Goal: Find specific page/section: Find specific page/section

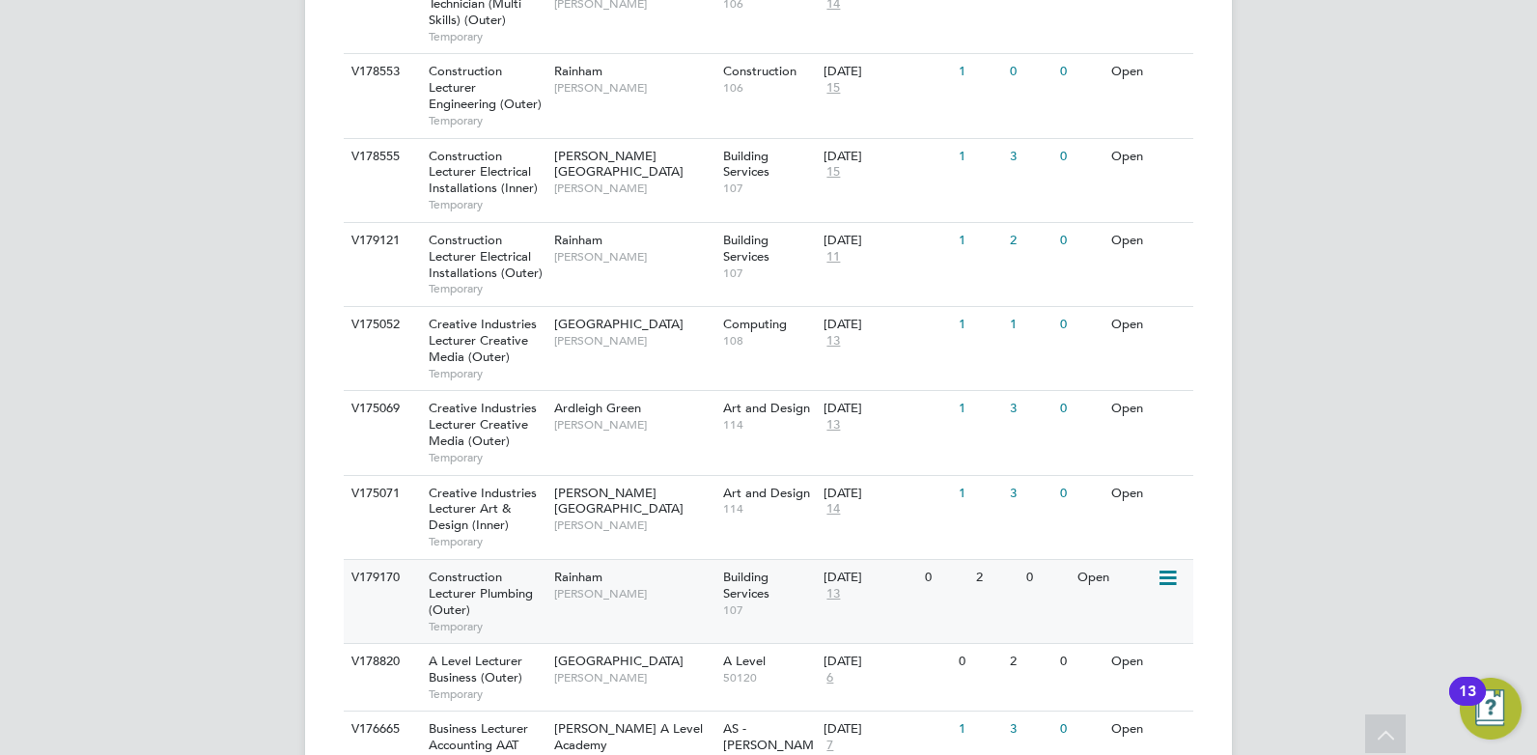
scroll to position [964, 0]
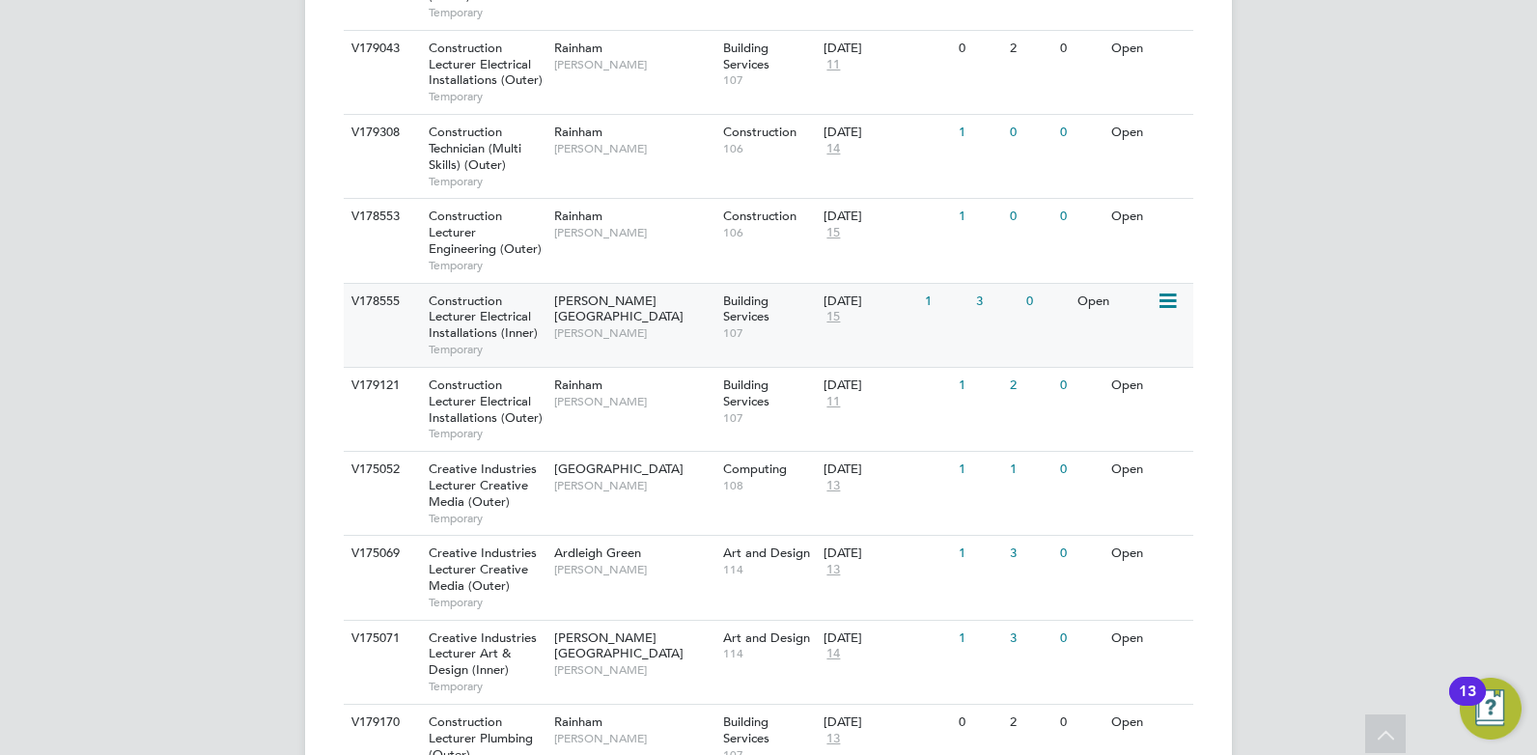
click at [627, 347] on div "V178555 Construction Lecturer Electrical Installations (Inner) Temporary Hackne…" at bounding box center [768, 325] width 849 height 84
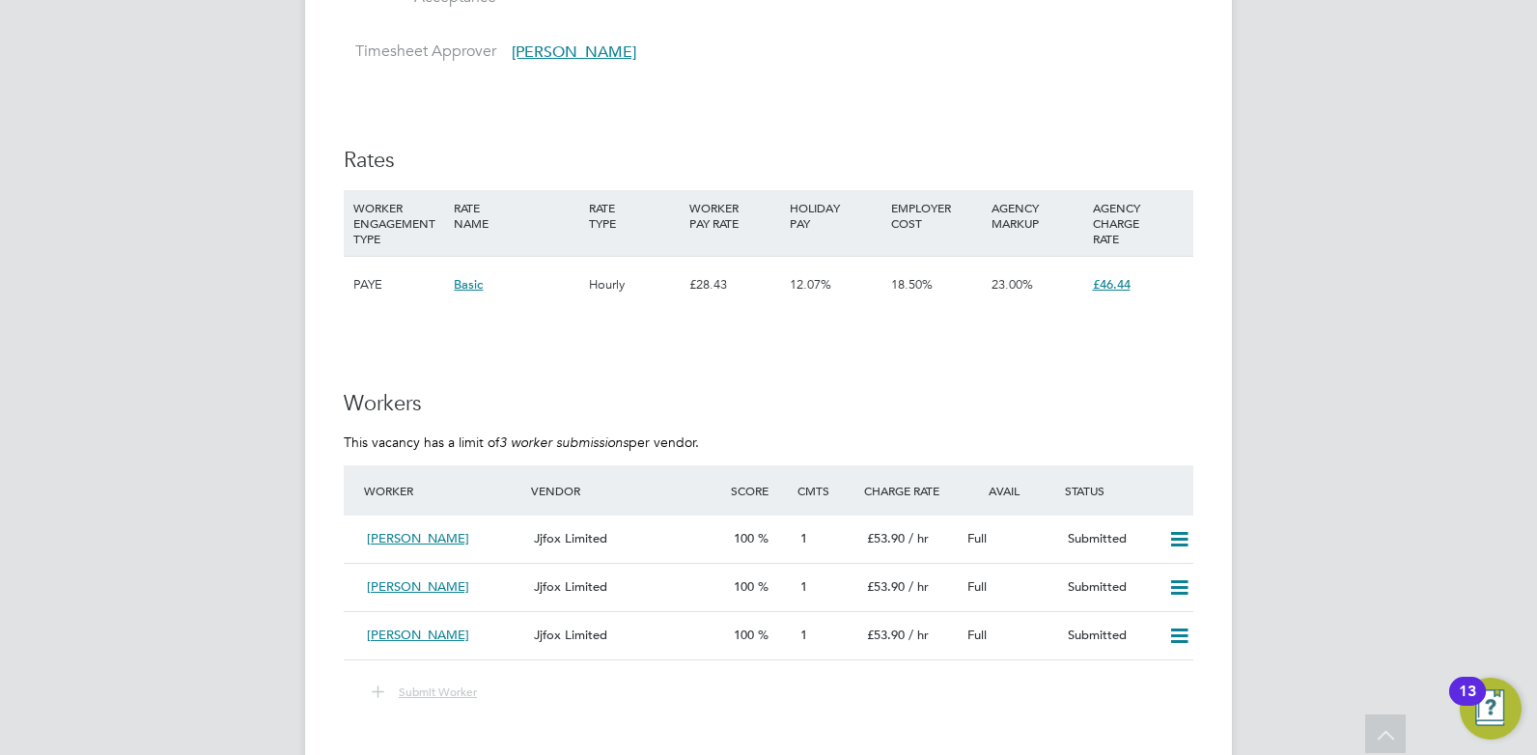
scroll to position [3234, 0]
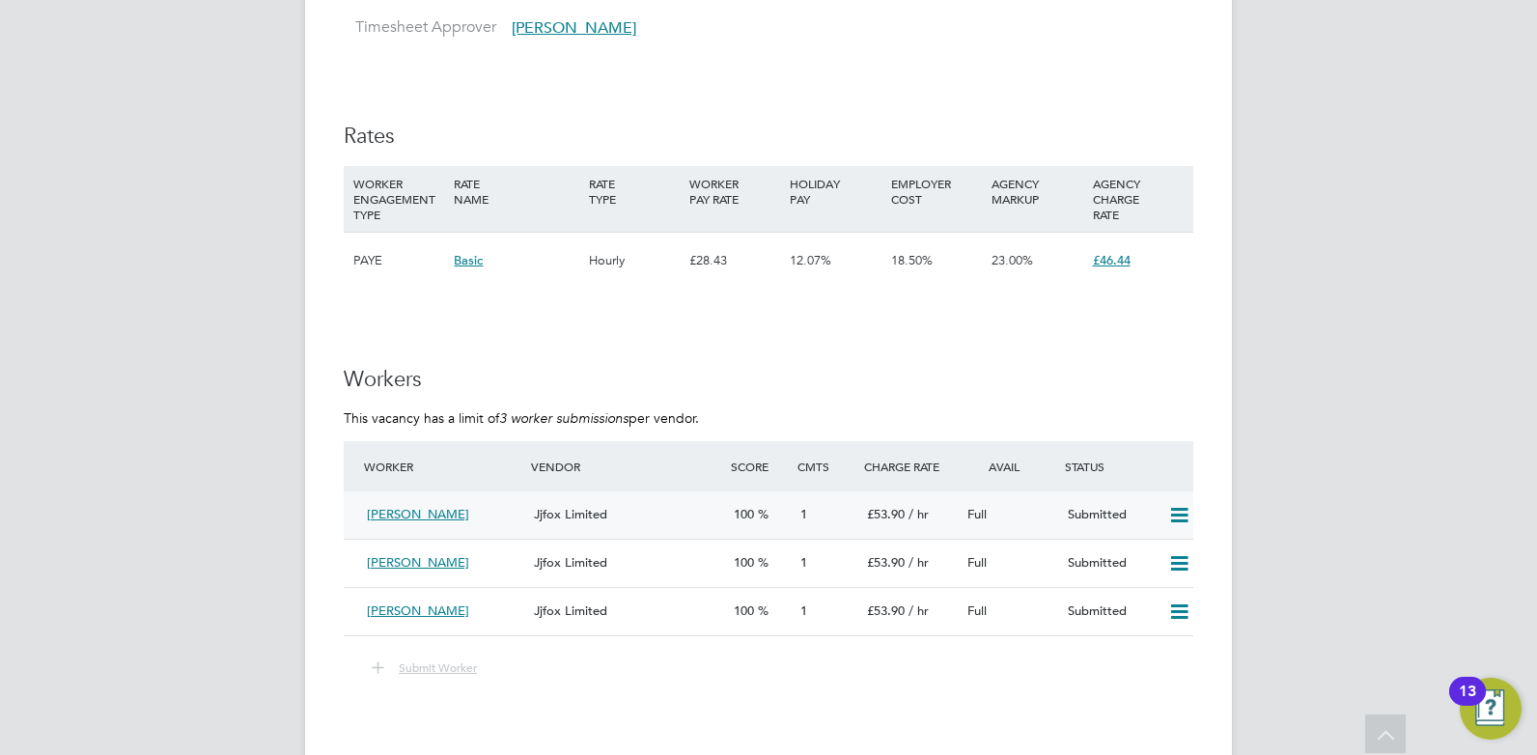
click at [487, 526] on div "[PERSON_NAME]" at bounding box center [442, 515] width 167 height 32
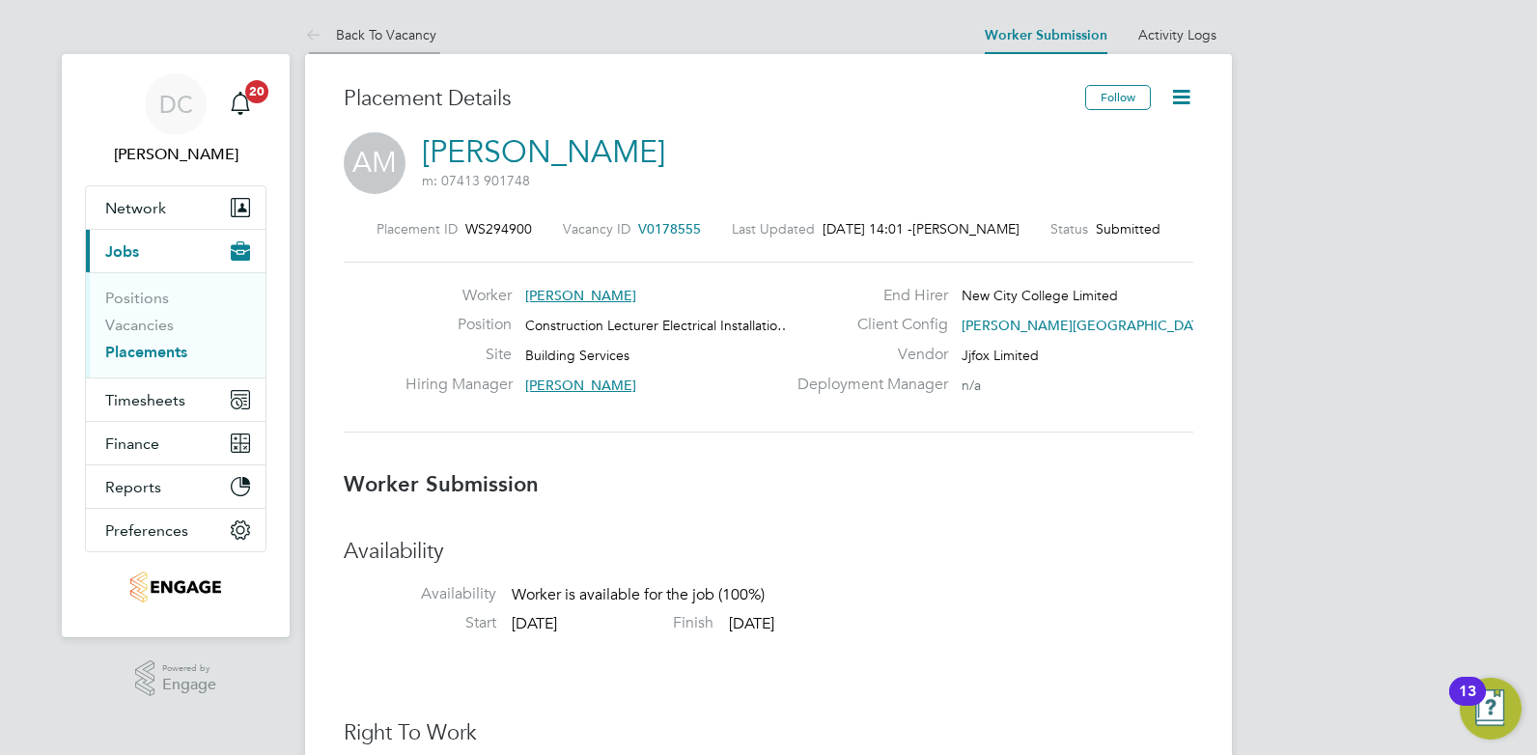
click at [412, 36] on link "Back To Vacancy" at bounding box center [370, 34] width 131 height 17
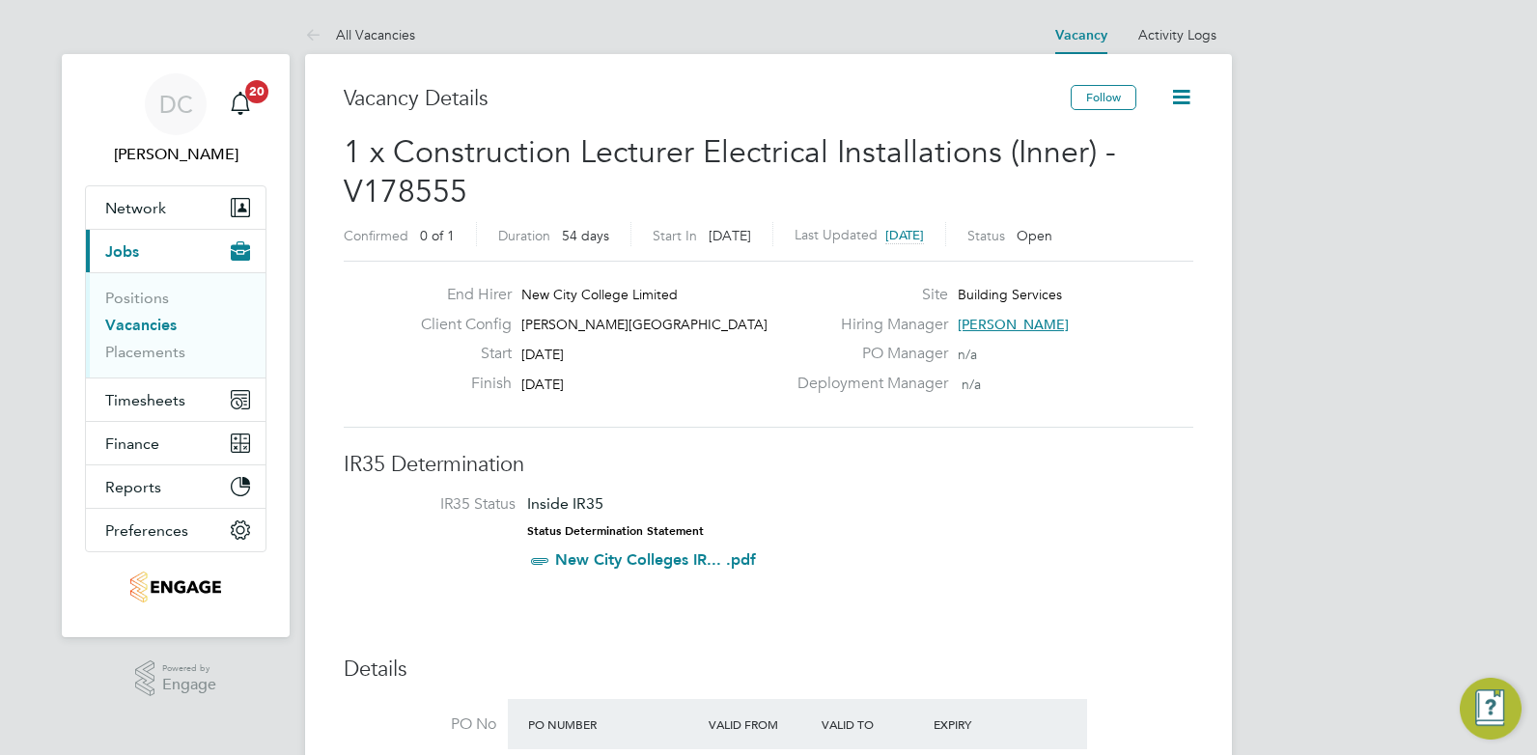
scroll to position [33, 168]
click at [154, 300] on link "Positions" at bounding box center [137, 298] width 64 height 18
